Goal: Task Accomplishment & Management: Complete application form

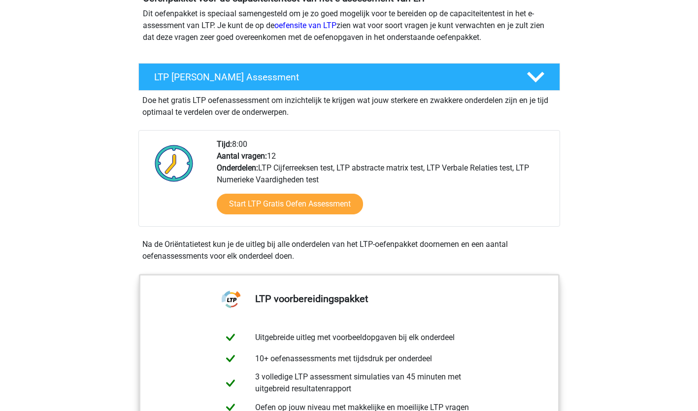
scroll to position [148, 0]
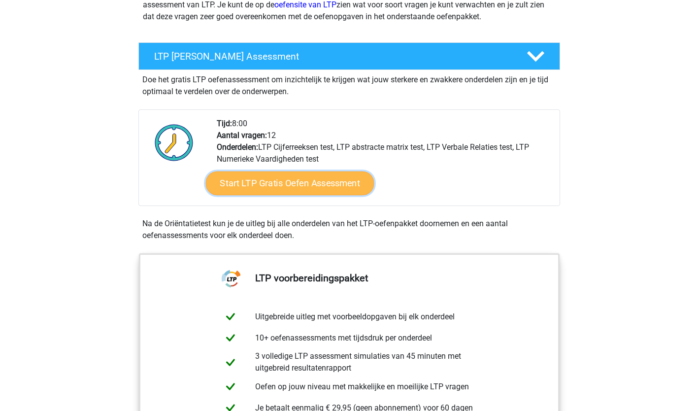
click at [313, 176] on link "Start LTP Gratis Oefen Assessment" at bounding box center [289, 183] width 168 height 24
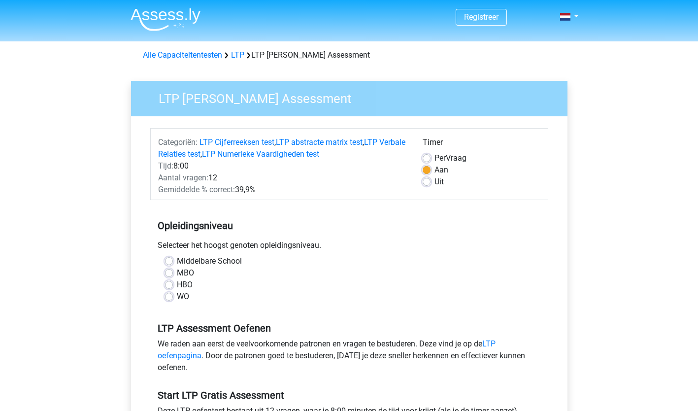
click at [177, 272] on label "MBO" at bounding box center [185, 273] width 17 height 12
click at [168, 272] on input "MBO" at bounding box center [169, 272] width 8 height 10
radio input "true"
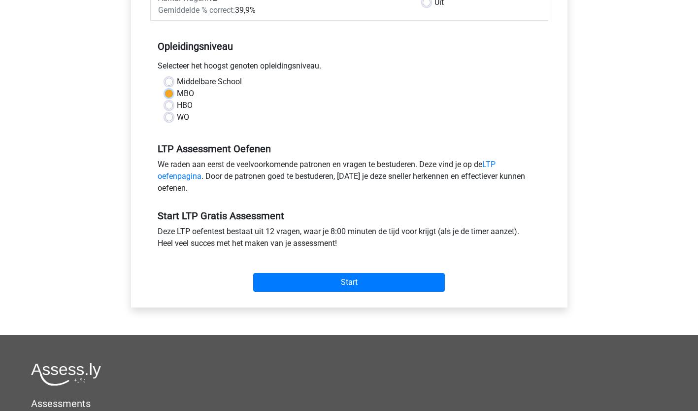
scroll to position [197, 0]
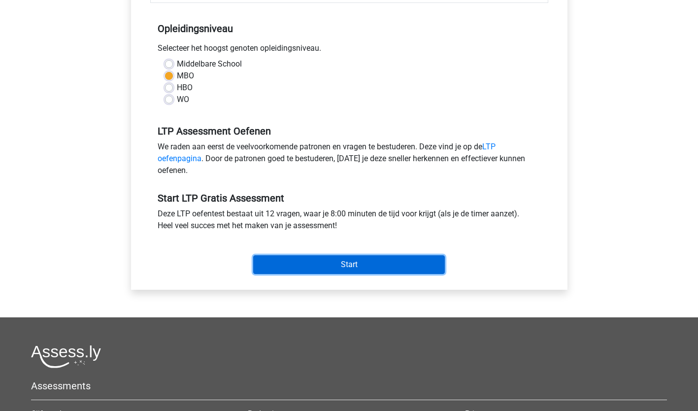
click at [334, 262] on input "Start" at bounding box center [349, 264] width 192 height 19
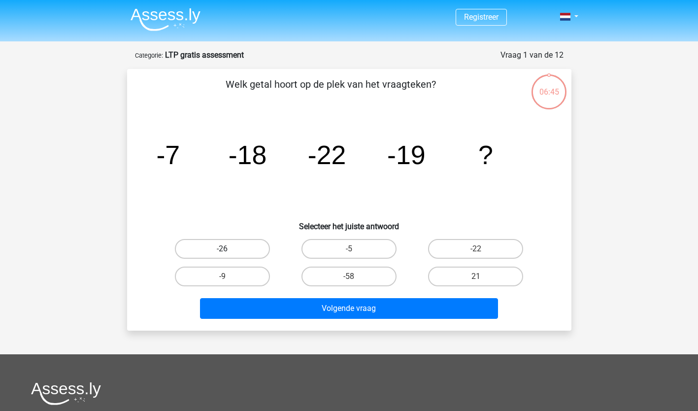
click at [245, 247] on label "-26" at bounding box center [222, 249] width 95 height 20
click at [229, 249] on input "-26" at bounding box center [225, 252] width 6 height 6
radio input "true"
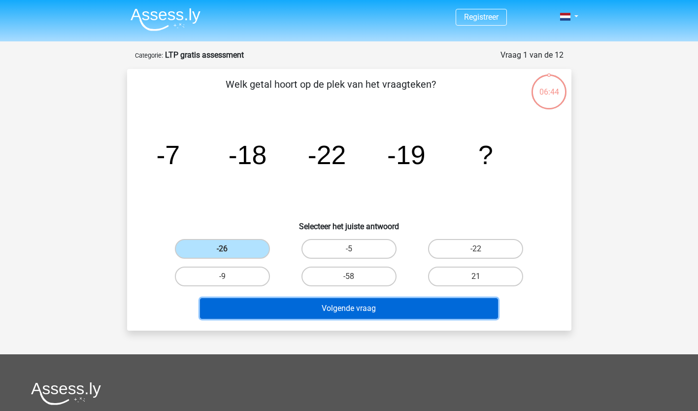
click at [336, 305] on button "Volgende vraag" at bounding box center [349, 308] width 298 height 21
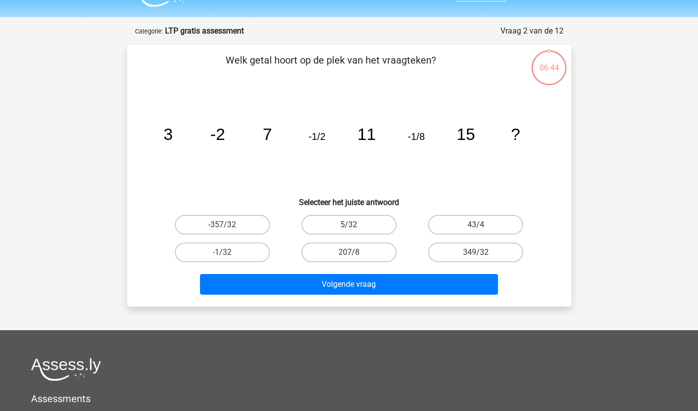
scroll to position [49, 0]
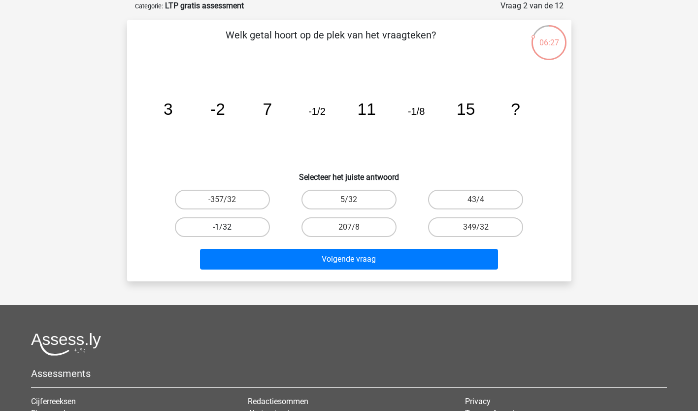
click at [252, 224] on label "-1/32" at bounding box center [222, 227] width 95 height 20
click at [229, 227] on input "-1/32" at bounding box center [225, 230] width 6 height 6
radio input "true"
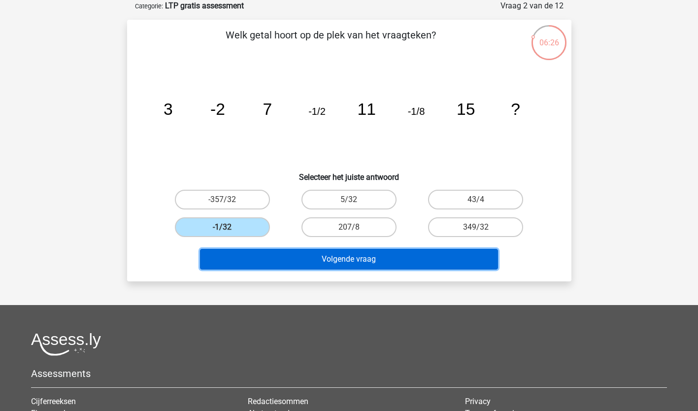
click at [335, 255] on button "Volgende vraag" at bounding box center [349, 259] width 298 height 21
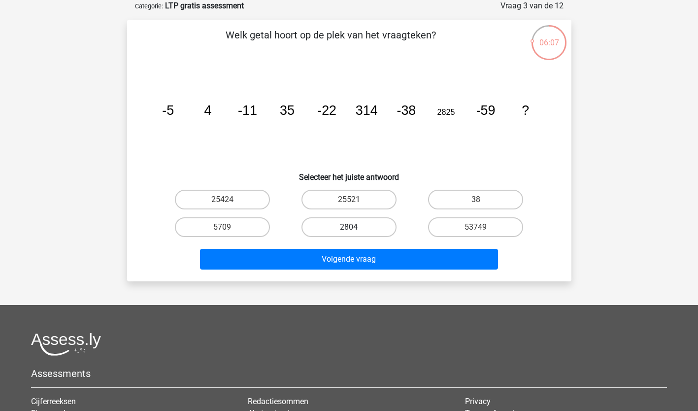
click at [343, 226] on label "2804" at bounding box center [348, 227] width 95 height 20
click at [349, 227] on input "2804" at bounding box center [352, 230] width 6 height 6
radio input "true"
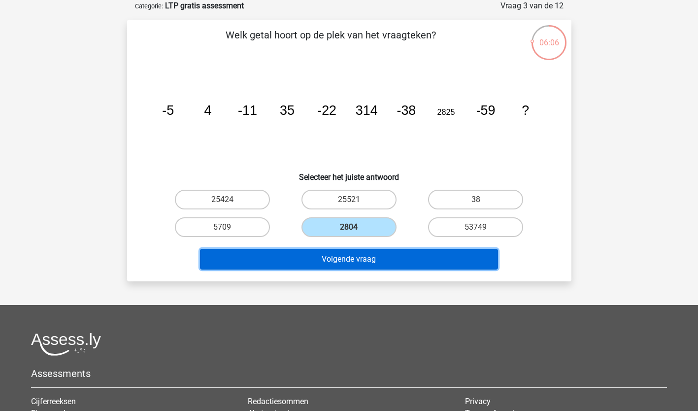
click at [350, 262] on button "Volgende vraag" at bounding box center [349, 259] width 298 height 21
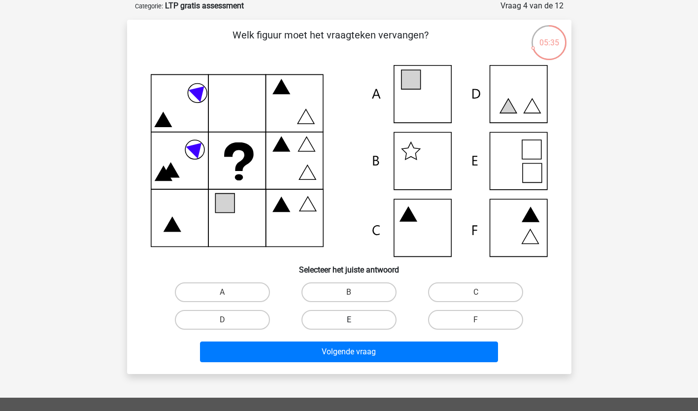
click at [371, 313] on label "E" at bounding box center [348, 320] width 95 height 20
click at [355, 320] on input "E" at bounding box center [352, 323] width 6 height 6
radio input "true"
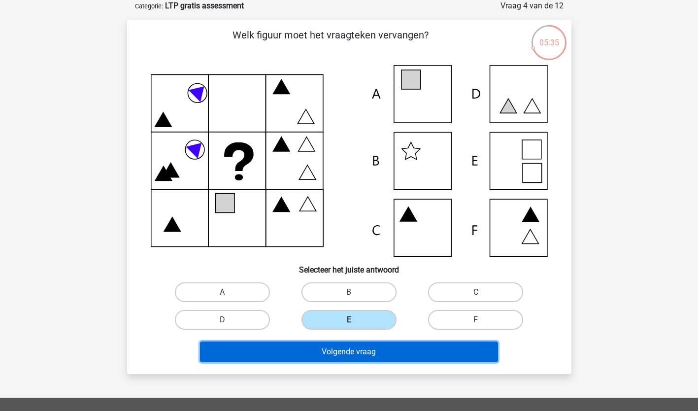
click at [359, 353] on button "Volgende vraag" at bounding box center [349, 351] width 298 height 21
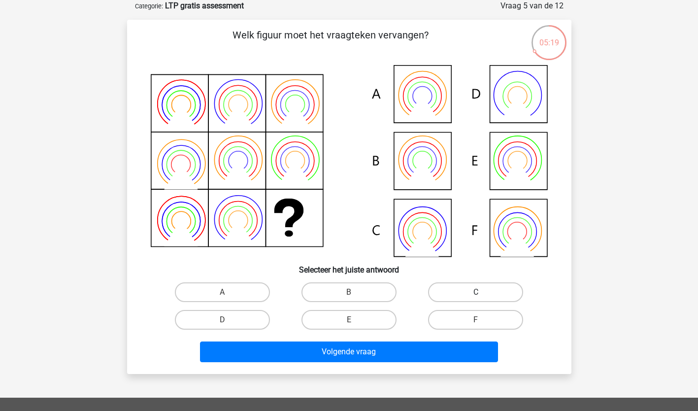
click at [454, 295] on label "C" at bounding box center [475, 292] width 95 height 20
click at [476, 295] on input "C" at bounding box center [479, 295] width 6 height 6
radio input "true"
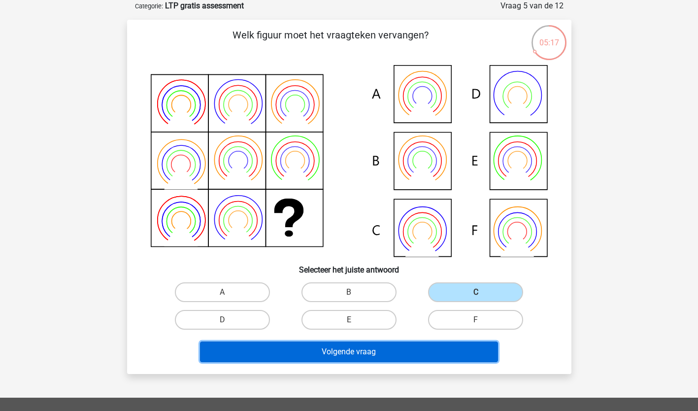
click at [362, 347] on button "Volgende vraag" at bounding box center [349, 351] width 298 height 21
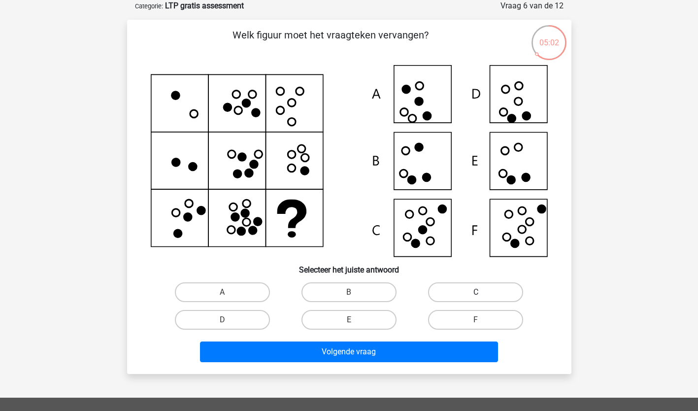
click at [459, 294] on label "C" at bounding box center [475, 292] width 95 height 20
click at [476, 294] on input "C" at bounding box center [479, 295] width 6 height 6
radio input "true"
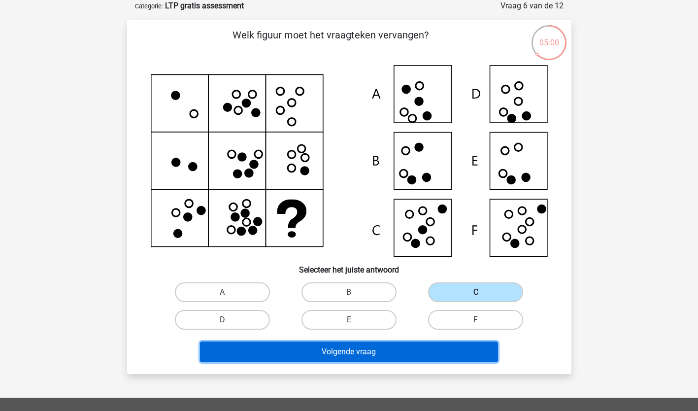
click at [394, 356] on button "Volgende vraag" at bounding box center [349, 351] width 298 height 21
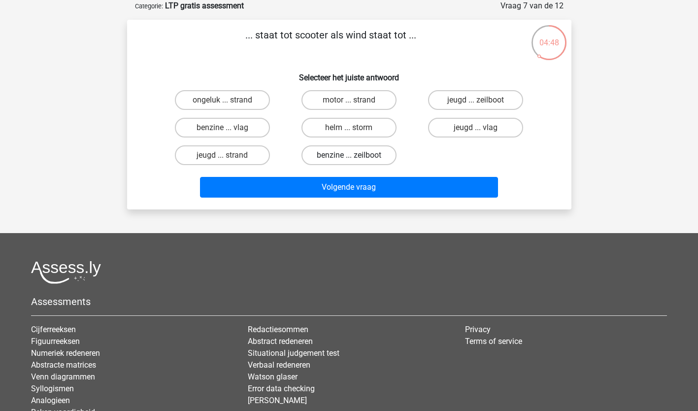
click at [343, 153] on label "benzine ... zeilboot" at bounding box center [348, 155] width 95 height 20
click at [349, 155] on input "benzine ... zeilboot" at bounding box center [352, 158] width 6 height 6
radio input "true"
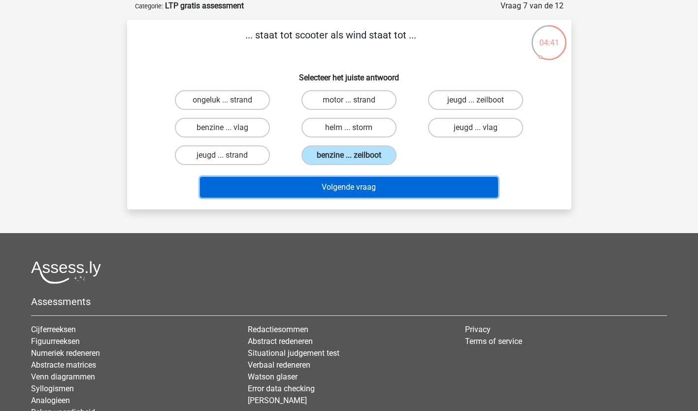
click at [346, 186] on button "Volgende vraag" at bounding box center [349, 187] width 298 height 21
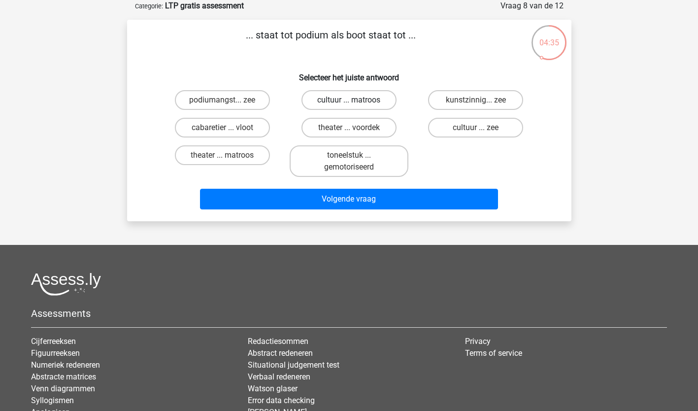
click at [342, 95] on label "cultuur ... matroos" at bounding box center [348, 100] width 95 height 20
click at [349, 100] on input "cultuur ... matroos" at bounding box center [352, 103] width 6 height 6
radio input "true"
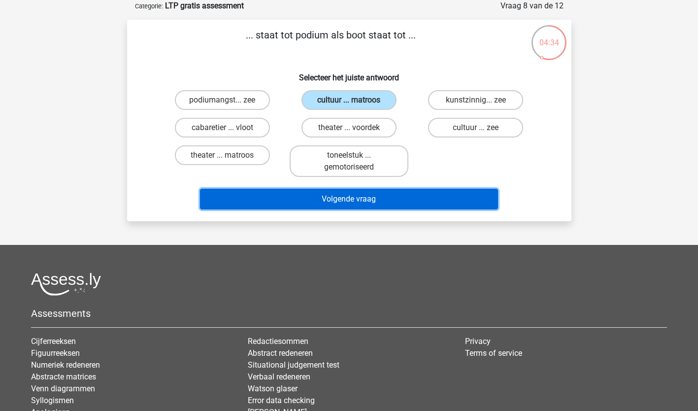
click at [329, 198] on button "Volgende vraag" at bounding box center [349, 199] width 298 height 21
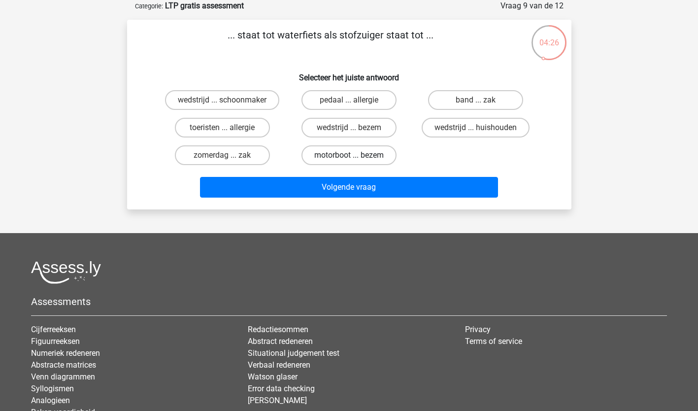
click at [329, 152] on label "motorboot ... bezem" at bounding box center [348, 155] width 95 height 20
click at [349, 155] on input "motorboot ... bezem" at bounding box center [352, 158] width 6 height 6
radio input "true"
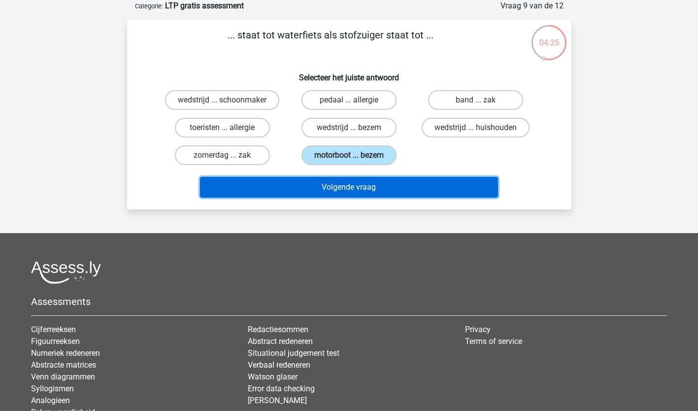
click at [325, 184] on button "Volgende vraag" at bounding box center [349, 187] width 298 height 21
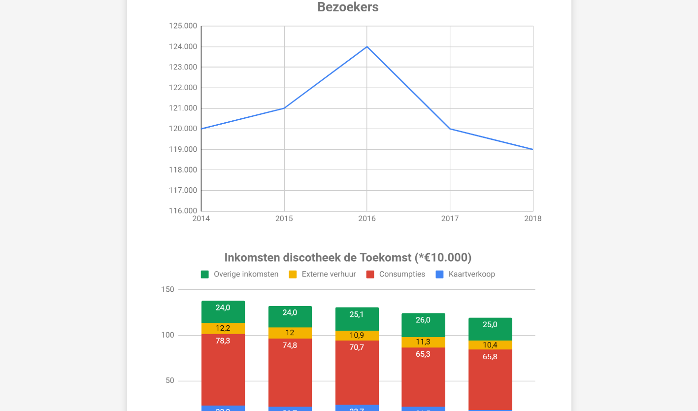
scroll to position [197, 0]
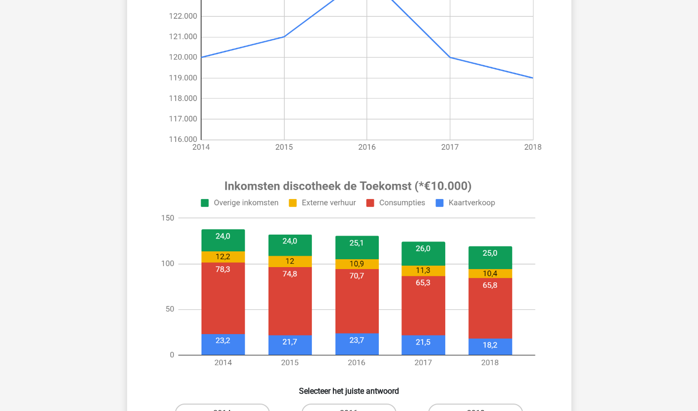
click at [234, 285] on image at bounding box center [348, 274] width 395 height 206
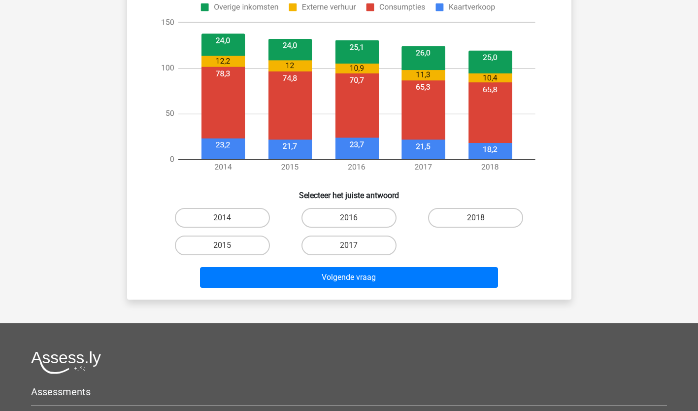
scroll to position [394, 0]
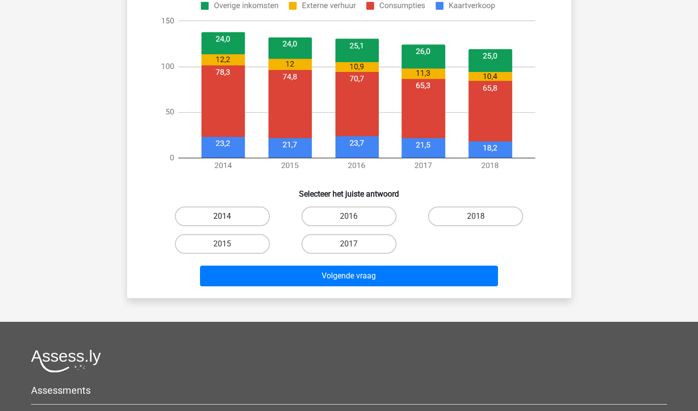
click at [239, 216] on label "2014" at bounding box center [222, 216] width 95 height 20
click at [229, 216] on input "2014" at bounding box center [225, 219] width 6 height 6
radio input "true"
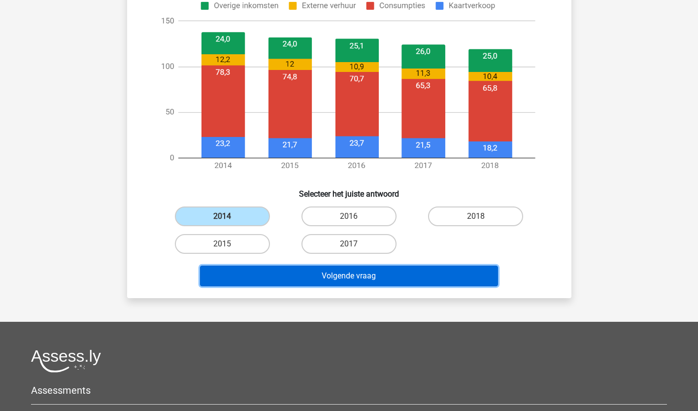
click at [299, 276] on button "Volgende vraag" at bounding box center [349, 275] width 298 height 21
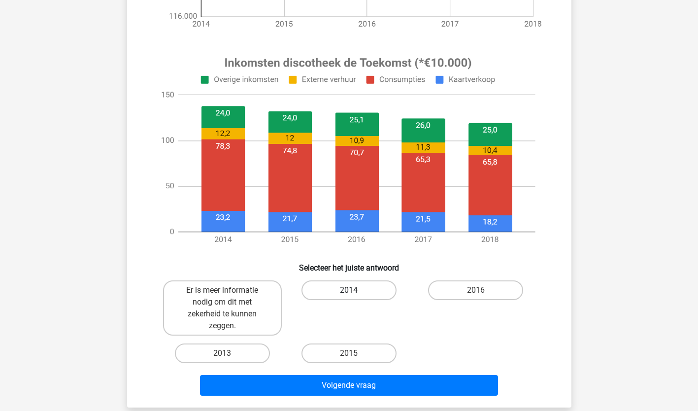
scroll to position [345, 0]
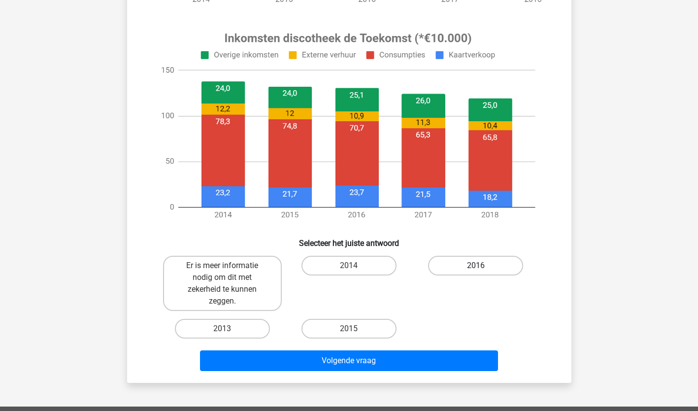
click at [460, 266] on label "2016" at bounding box center [475, 266] width 95 height 20
click at [476, 266] on input "2016" at bounding box center [479, 268] width 6 height 6
radio input "true"
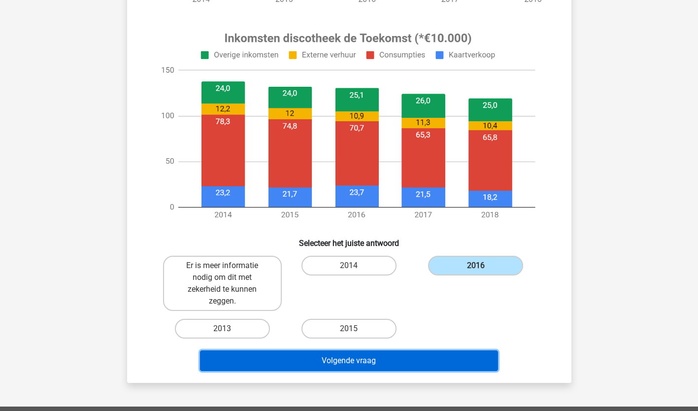
click at [324, 359] on button "Volgende vraag" at bounding box center [349, 360] width 298 height 21
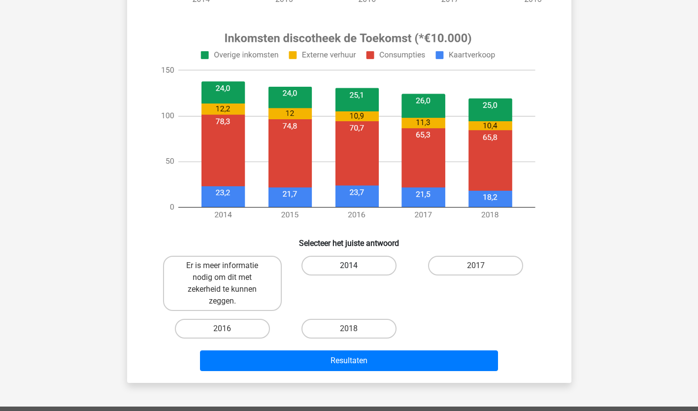
click at [341, 262] on label "2014" at bounding box center [348, 266] width 95 height 20
click at [349, 265] on input "2014" at bounding box center [352, 268] width 6 height 6
radio input "true"
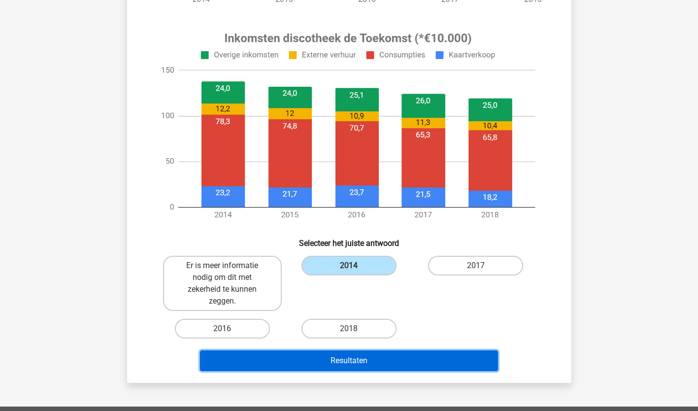
click at [349, 357] on button "Resultaten" at bounding box center [349, 360] width 298 height 21
